Goal: Task Accomplishment & Management: Manage account settings

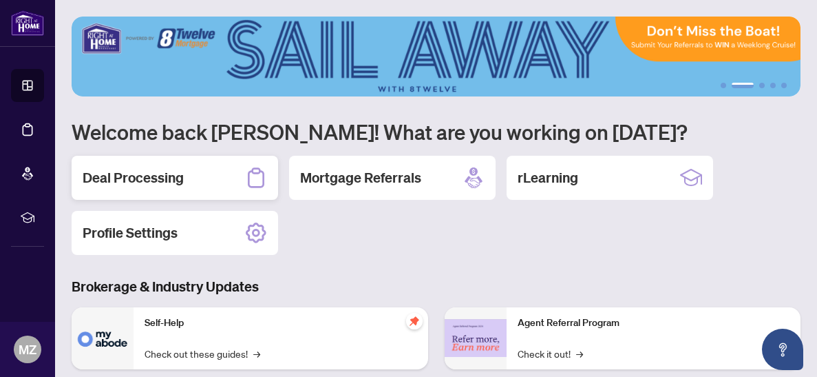
click at [222, 179] on div "Deal Processing" at bounding box center [175, 178] width 207 height 44
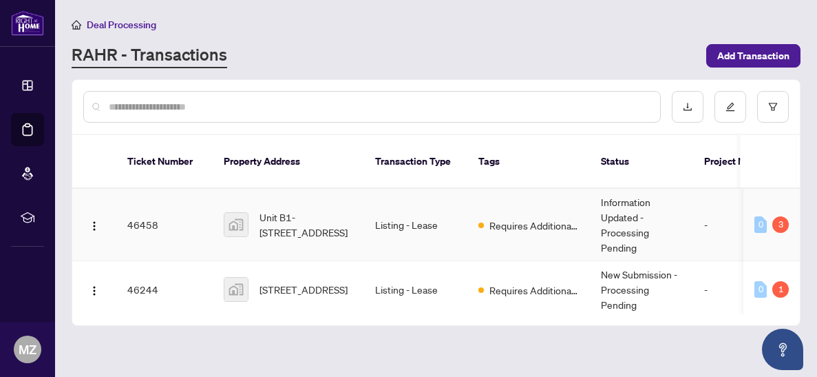
click at [626, 202] on td "Information Updated - Processing Pending" at bounding box center [641, 225] width 103 height 72
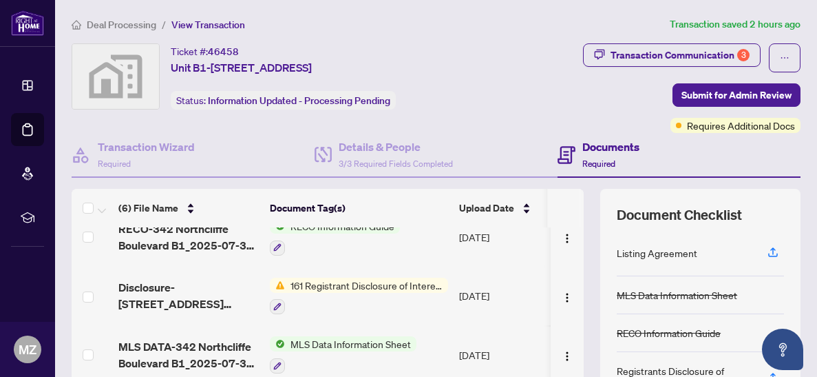
scroll to position [78, 0]
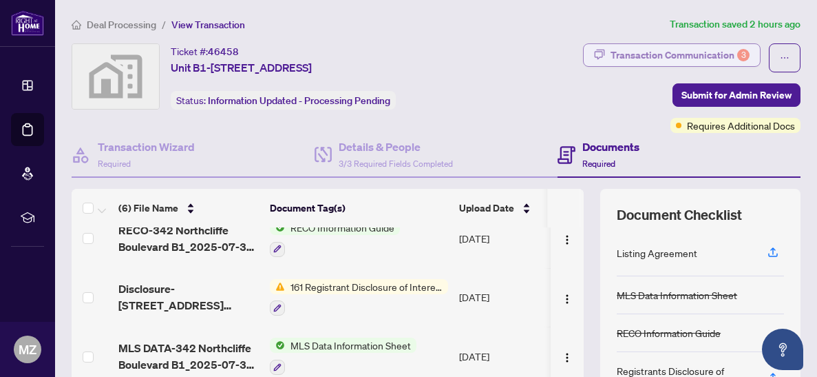
click at [674, 52] on div "Transaction Communication 3" at bounding box center [680, 55] width 139 height 22
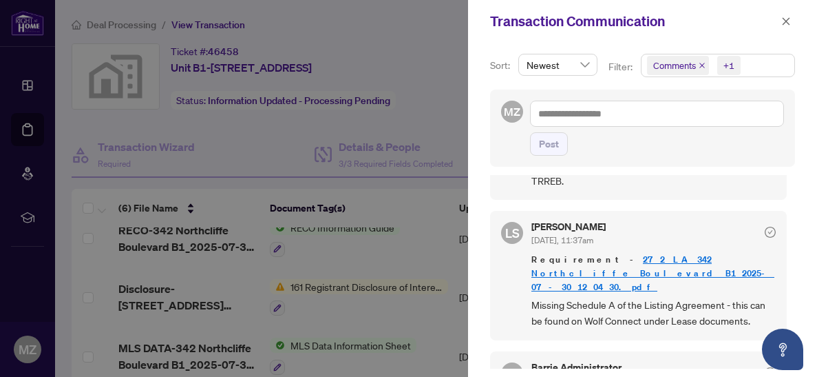
scroll to position [87, 0]
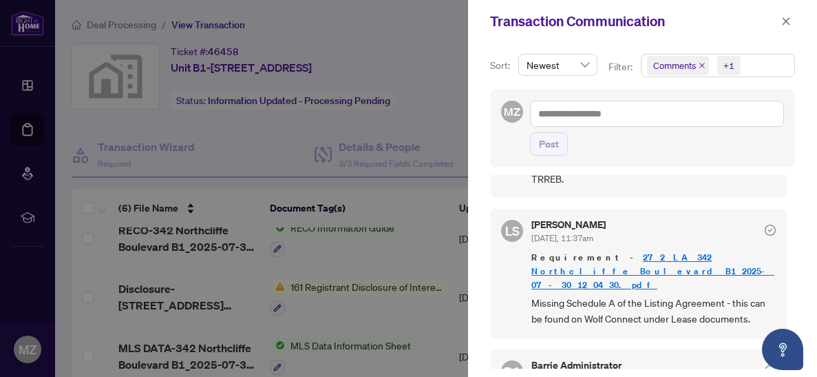
click at [708, 275] on span "Requirement - [STREET_ADDRESS] B1_2025-07-30 12_04_30.pdf" at bounding box center [653, 271] width 244 height 41
click at [716, 255] on link "272 LA-342 Northcliffe Boulevard B1_2025-07-30 12_04_30.pdf" at bounding box center [652, 270] width 243 height 39
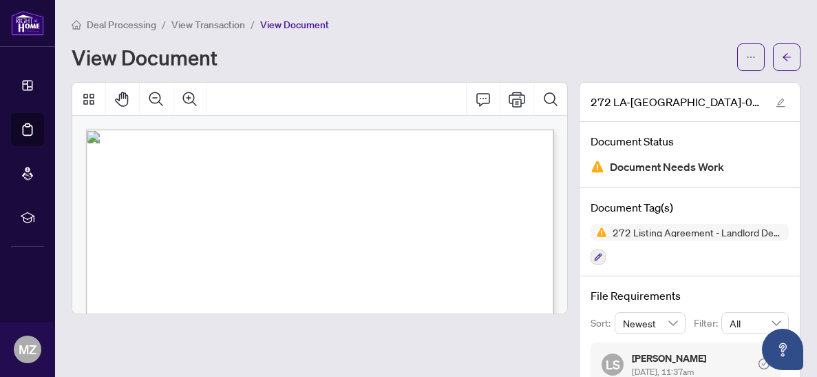
click at [752, 237] on span "272 Listing Agreement - Landlord Designated Representation Agreement Authority …" at bounding box center [690, 232] width 198 height 17
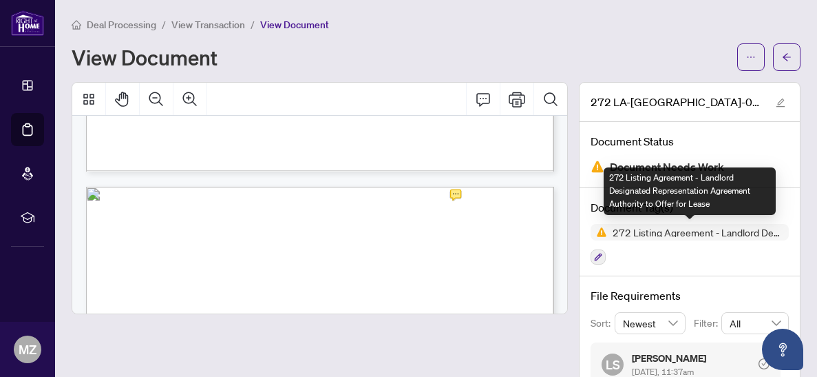
scroll to position [1821, 0]
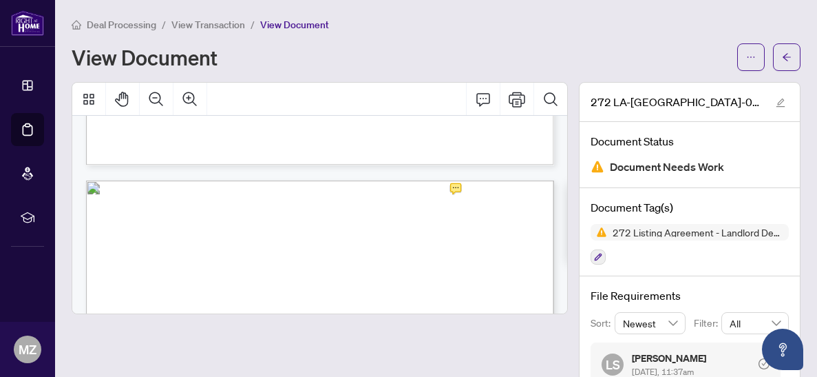
scroll to position [1795, 0]
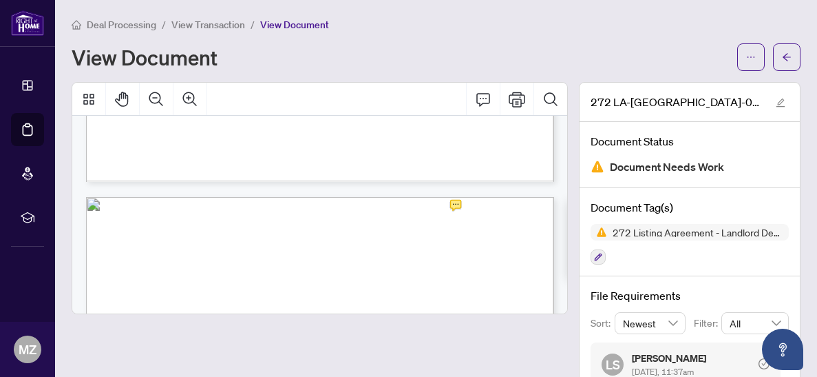
click at [748, 241] on div "272 Listing Agreement - Landlord Designated Representation Agreement Authority …" at bounding box center [690, 244] width 198 height 41
click at [721, 171] on span "Document Needs Work" at bounding box center [667, 167] width 114 height 19
click at [785, 56] on icon "arrow-left" at bounding box center [787, 57] width 8 height 8
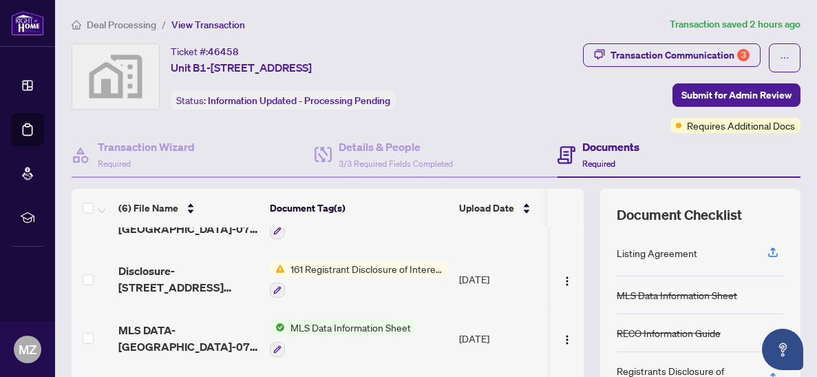
scroll to position [75, 0]
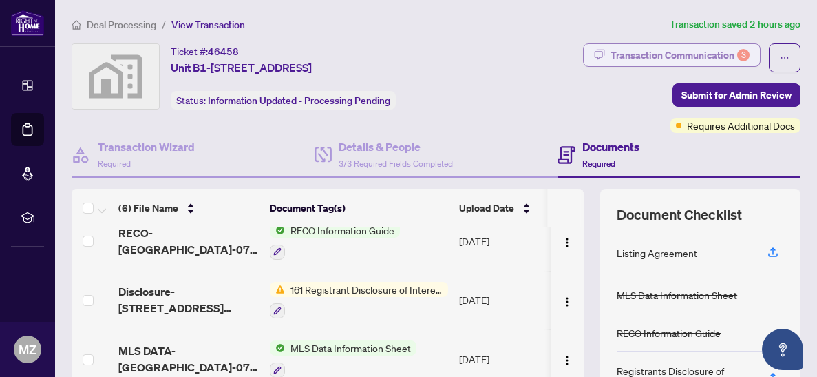
click at [734, 55] on div "Transaction Communication 3" at bounding box center [680, 55] width 139 height 22
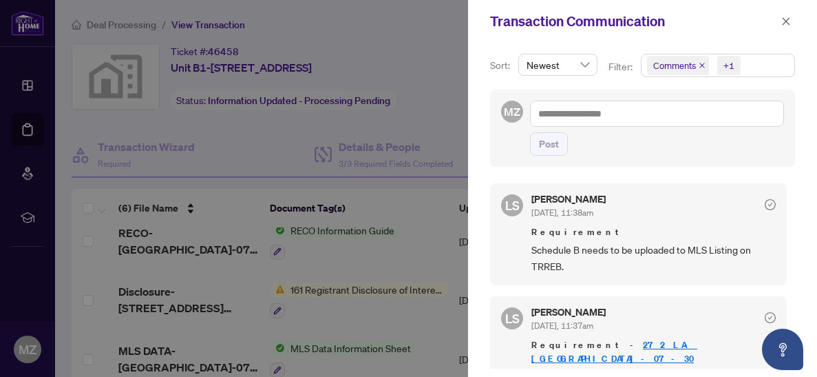
click at [430, 263] on div at bounding box center [408, 188] width 817 height 377
click at [431, 341] on div at bounding box center [408, 188] width 817 height 377
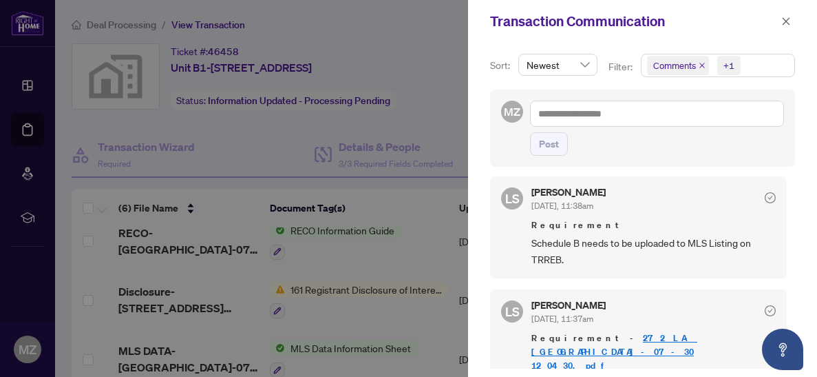
scroll to position [0, 0]
